Goal: Information Seeking & Learning: Learn about a topic

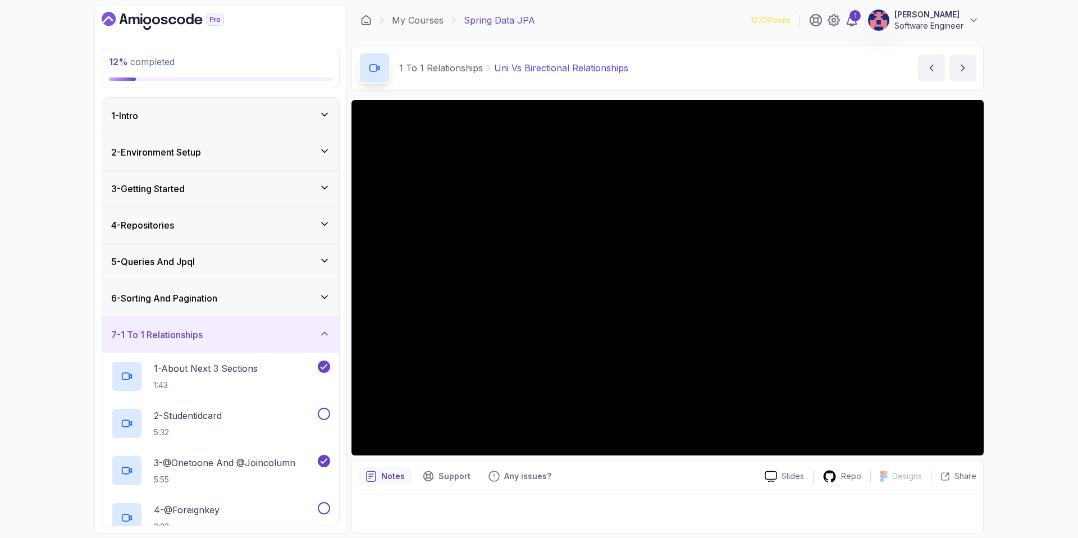
scroll to position [418, 0]
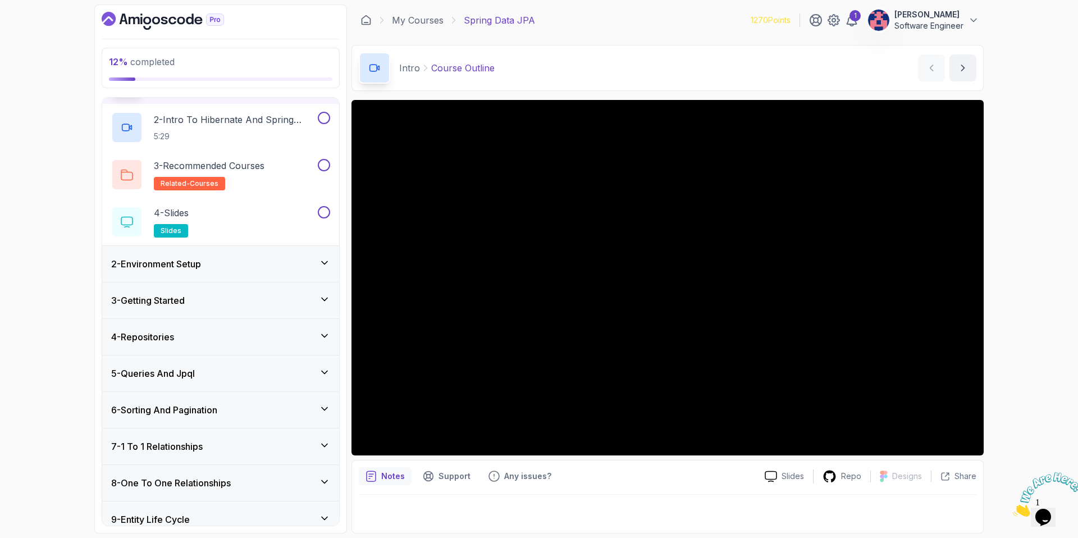
scroll to position [84, 0]
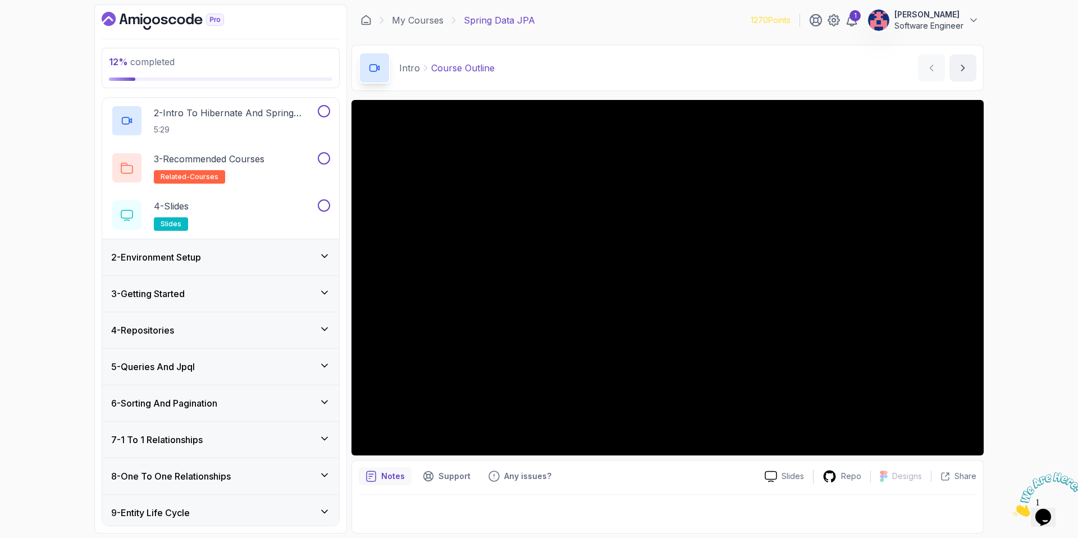
click at [258, 452] on div "7 - 1 To 1 Relationships" at bounding box center [220, 440] width 237 height 36
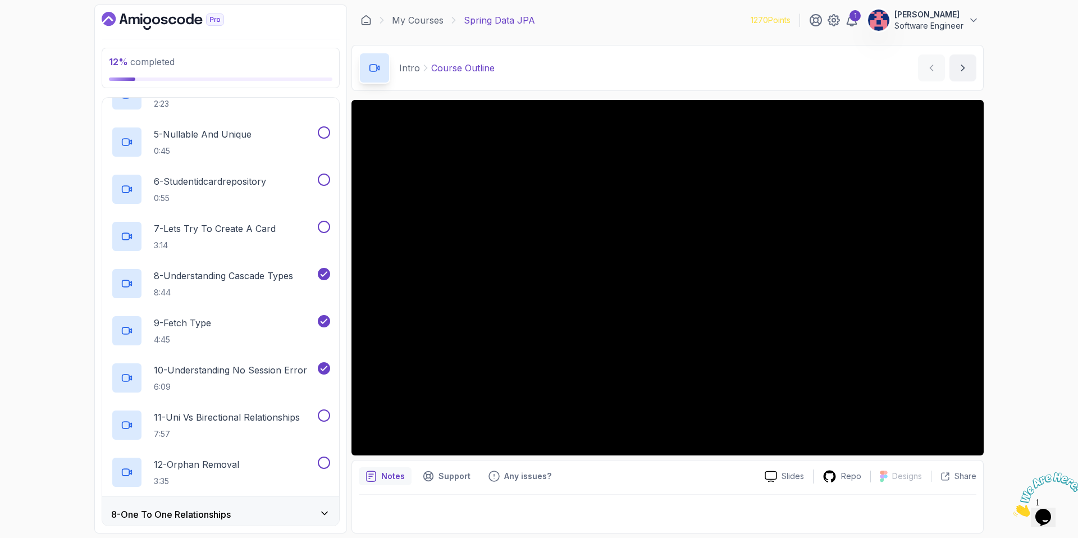
scroll to position [432, 0]
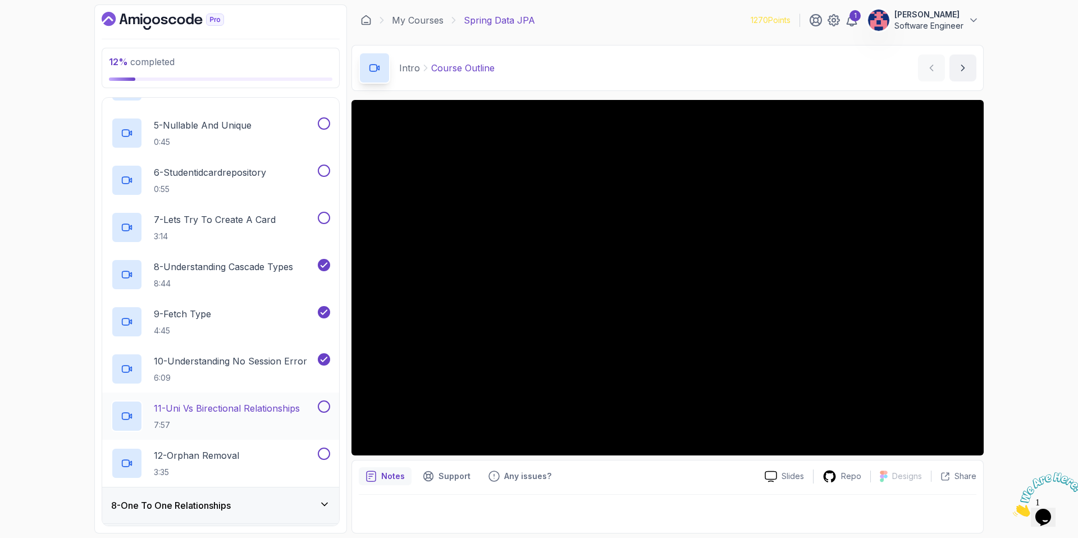
click at [267, 430] on p "7:57" at bounding box center [227, 424] width 146 height 11
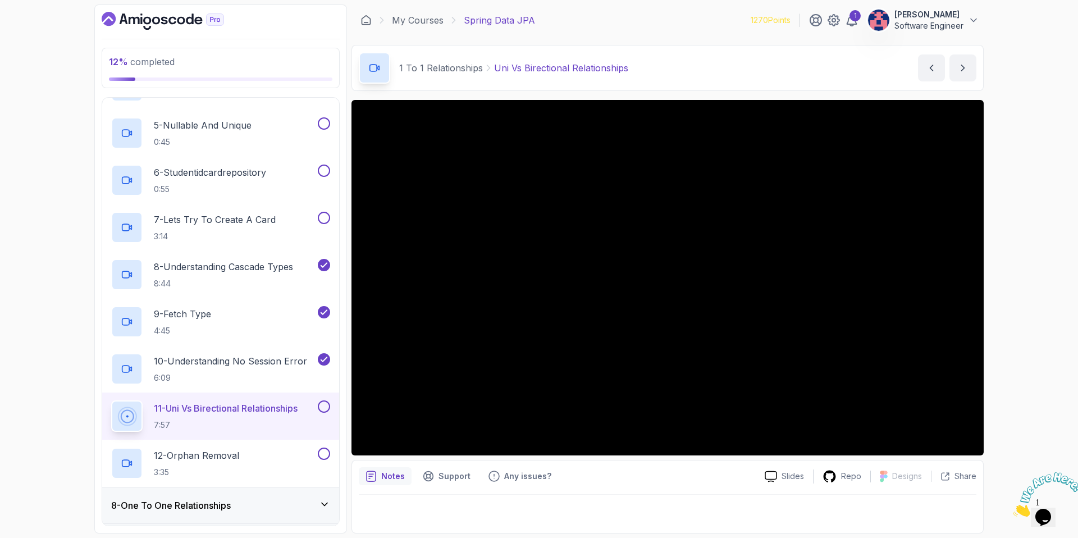
click at [326, 408] on button at bounding box center [324, 406] width 12 height 12
click at [285, 451] on div "12 - Orphan Removal 3:35" at bounding box center [213, 462] width 204 height 31
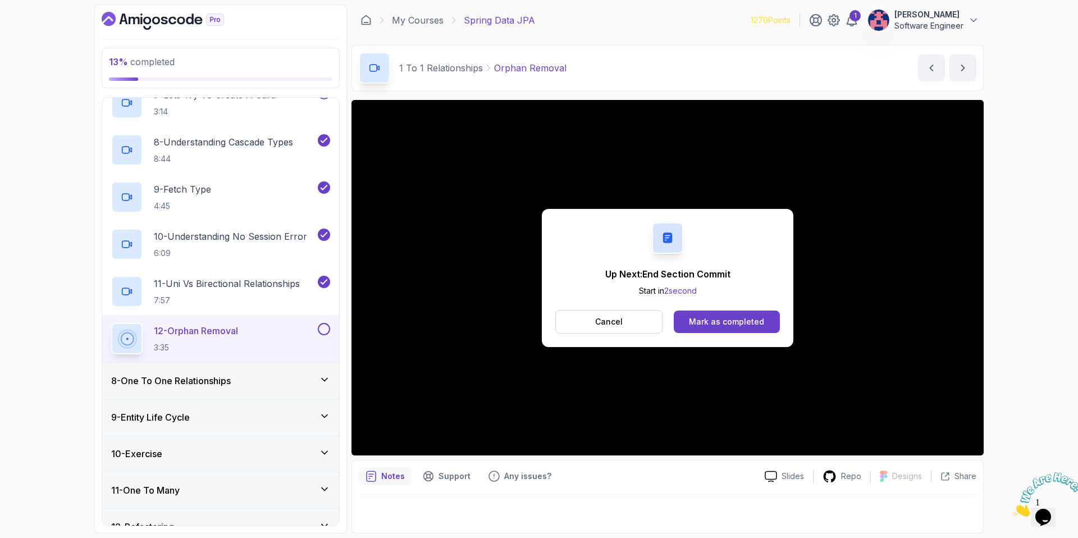
click at [223, 377] on h3 "8 - One To One Relationships" at bounding box center [171, 380] width 120 height 13
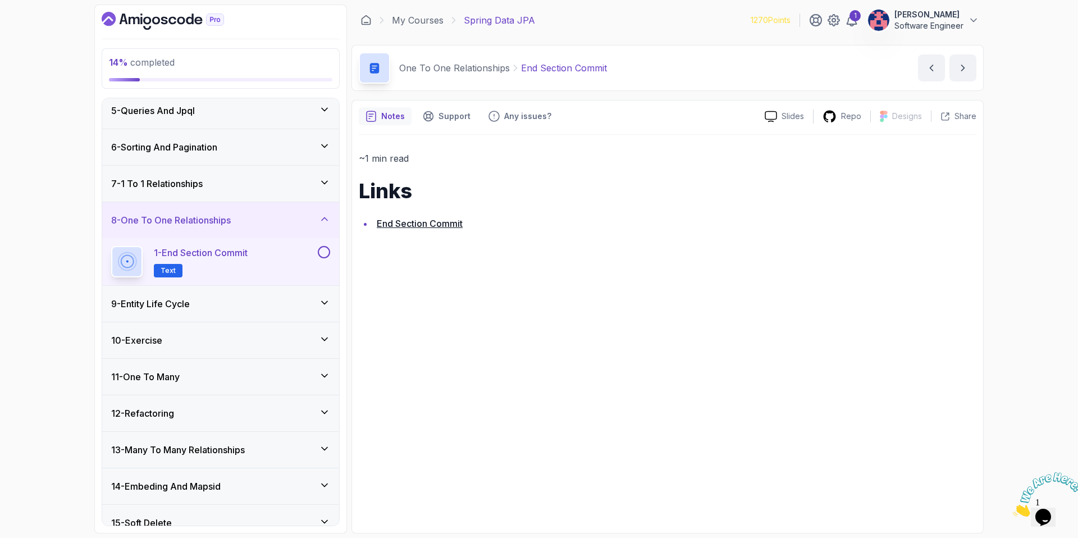
scroll to position [145, 0]
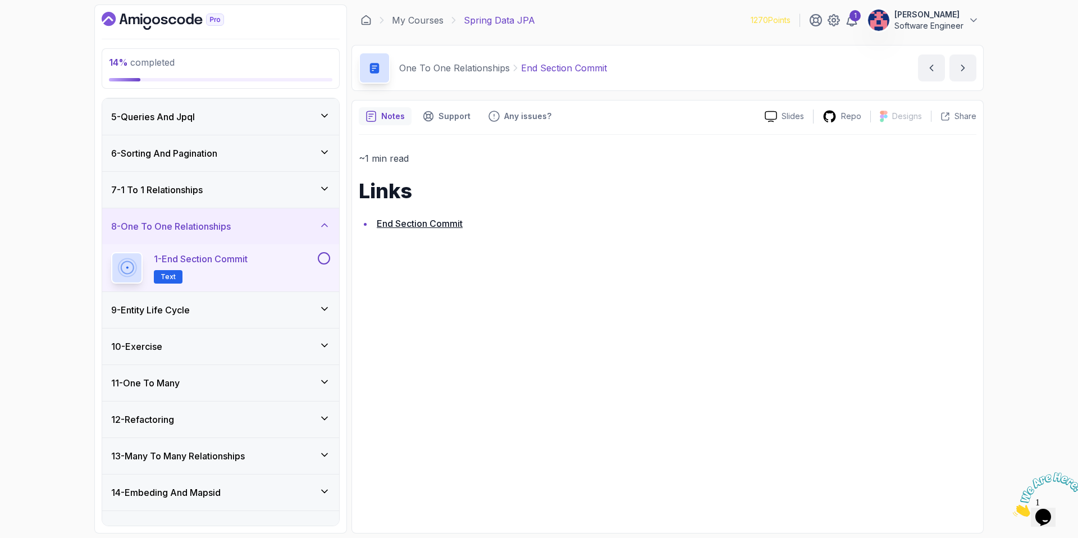
click at [260, 308] on div "9 - Entity Life Cycle" at bounding box center [220, 309] width 219 height 13
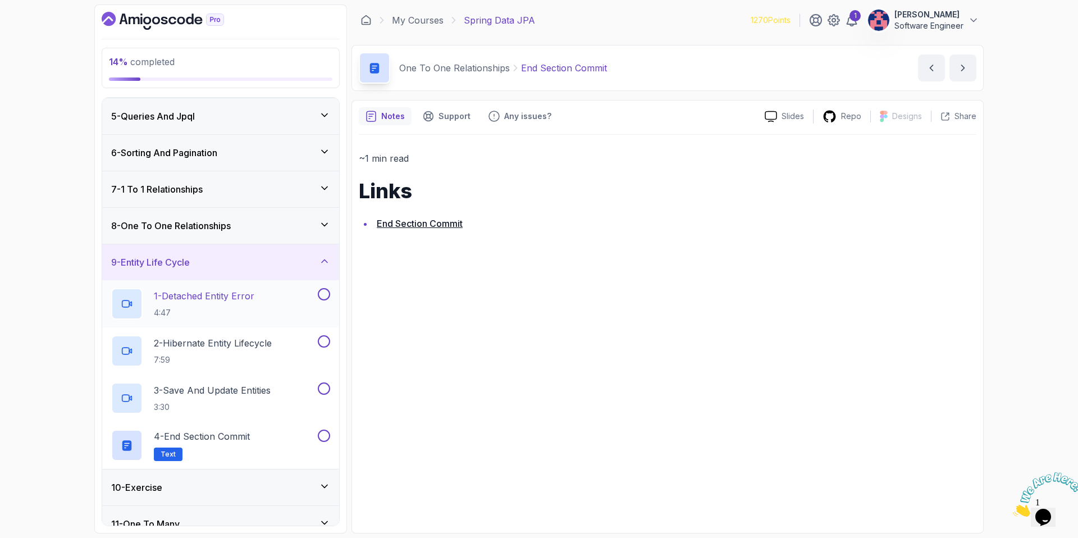
click at [235, 304] on h2 "1 - Detached Entity Error 4:47" at bounding box center [204, 303] width 100 height 29
